Goal: Task Accomplishment & Management: Manage account settings

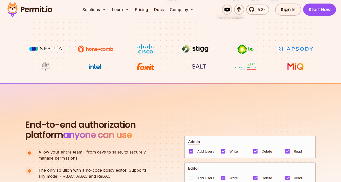
scroll to position [242, 0]
click at [161, 10] on link "Docs" at bounding box center [159, 10] width 14 height 10
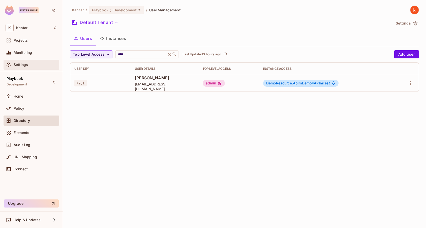
click at [21, 64] on span "Settings" at bounding box center [21, 65] width 14 height 4
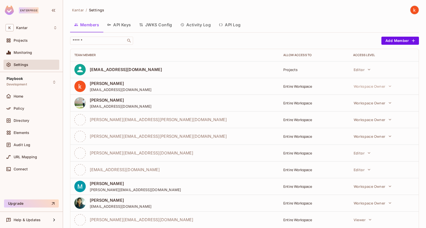
click at [121, 24] on button "API Keys" at bounding box center [119, 24] width 32 height 13
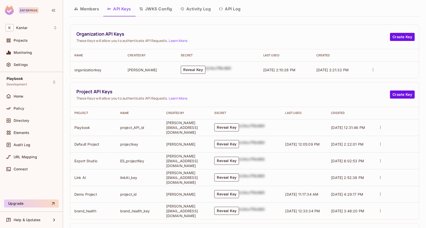
scroll to position [23, 0]
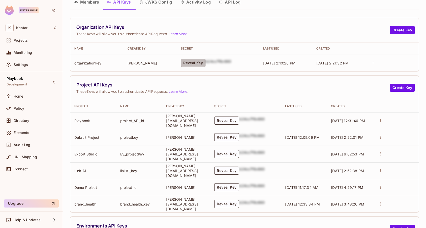
click at [196, 63] on button "Reveal Key" at bounding box center [193, 63] width 25 height 8
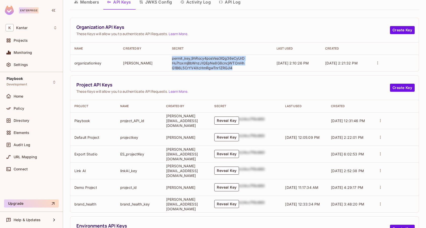
drag, startPoint x: 238, startPoint y: 68, endPoint x: 170, endPoint y: 58, distance: 68.7
click at [170, 58] on td "permit_key_9hRocy4posVea3lQg36eCyUrDHu7toxmjBbWnzJIQEpNe8G8cncjWTOnHhG1B6L5CrYV…" at bounding box center [220, 62] width 105 height 17
copy p "permit_key_9hRocy4posVea3lQg36eCyUrDHu7toxmjBbWnzJIQEpNe8G8cncjWTOnHhG1B6L5CrYV…"
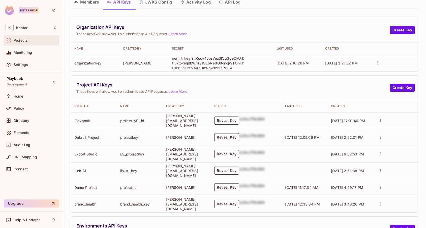
click at [32, 42] on div "Projects" at bounding box center [36, 40] width 44 height 4
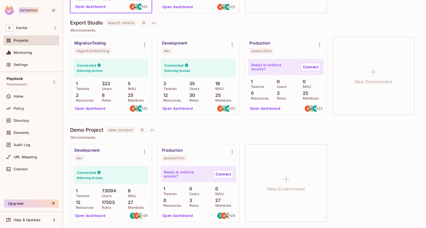
scroll to position [341, 0]
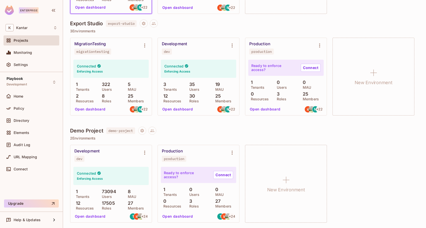
click at [104, 151] on div "Development dev" at bounding box center [106, 154] width 65 height 13
